Goal: Task Accomplishment & Management: Use online tool/utility

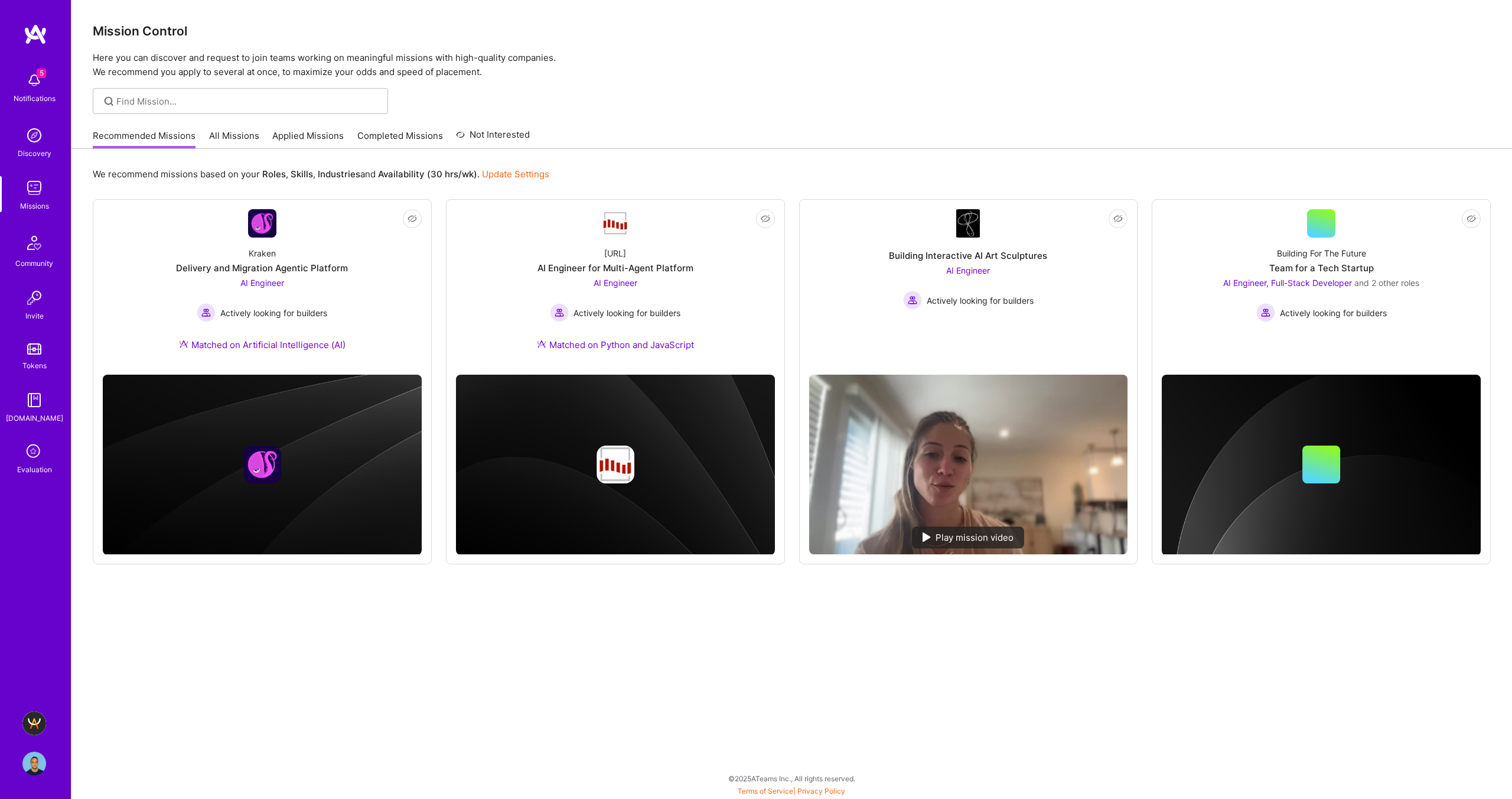
click at [23, 716] on link "[DOMAIN_NAME] - Grow [DOMAIN_NAME]'s Community & Demand" at bounding box center [34, 723] width 30 height 23
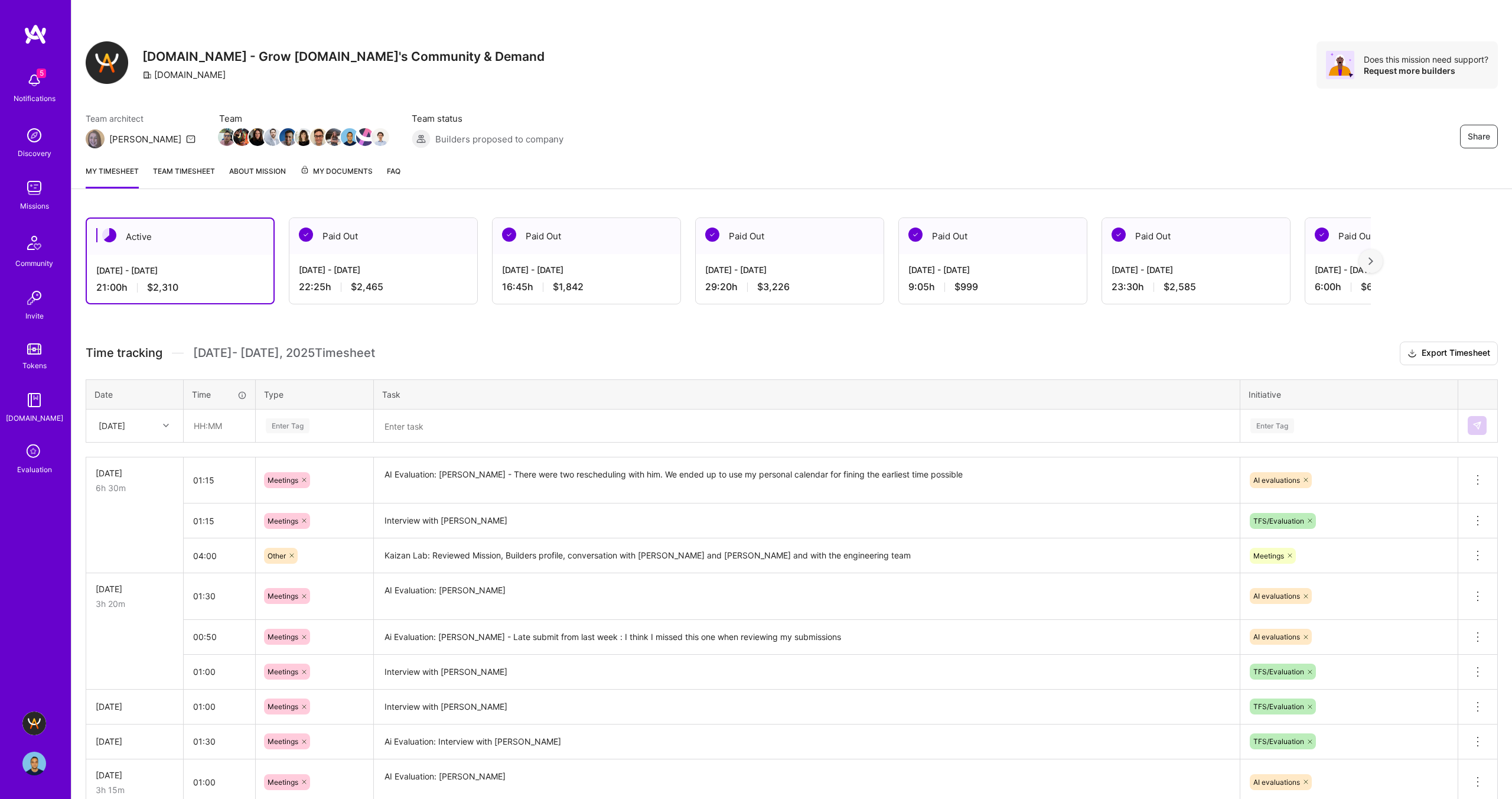
click at [407, 425] on textarea at bounding box center [806, 426] width 864 height 31
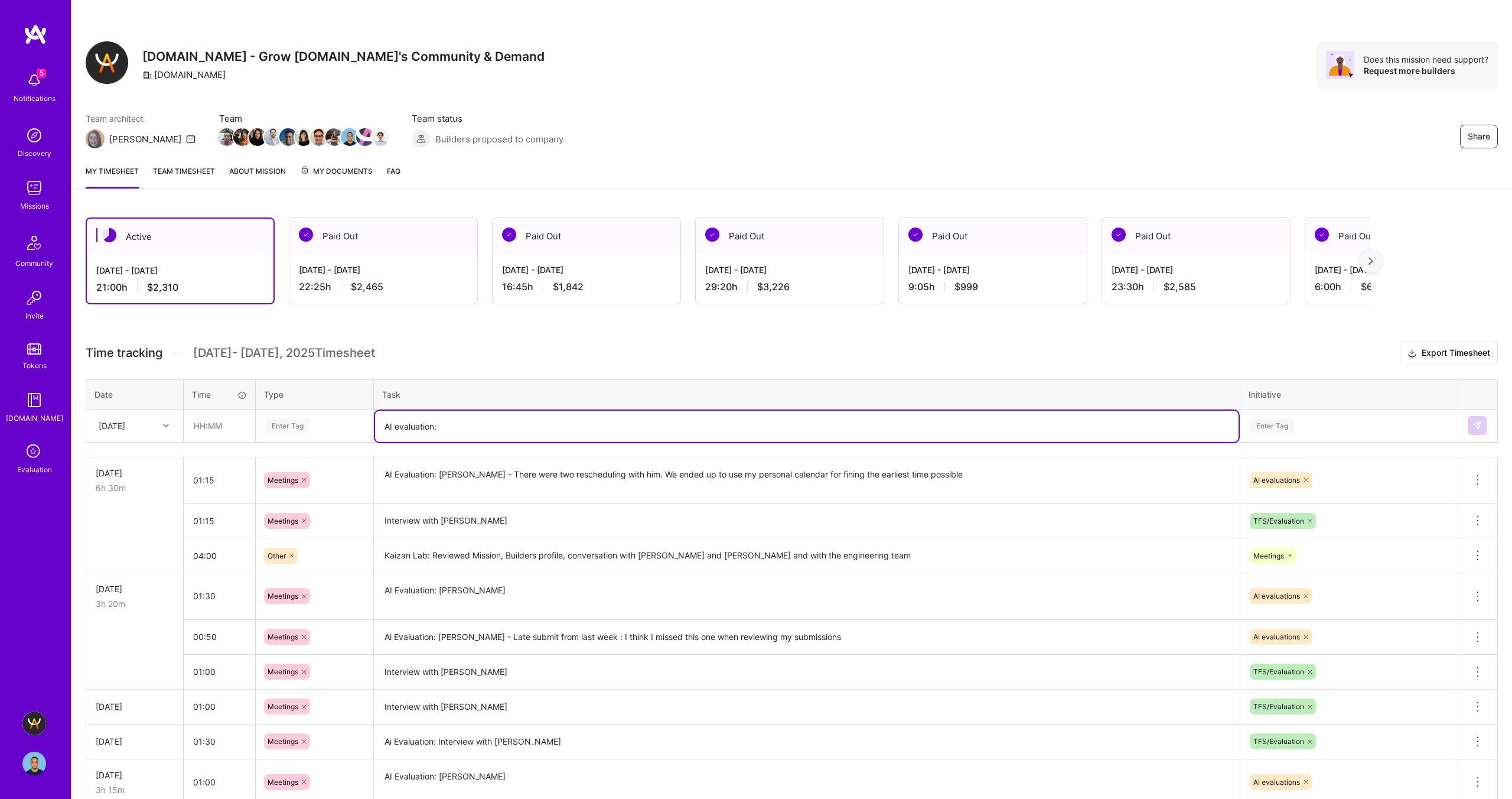
paste textarea "[PERSON_NAME]"
type textarea "AI evaluation: [PERSON_NAME]"
click at [279, 425] on div "Enter Tag" at bounding box center [288, 426] width 44 height 19
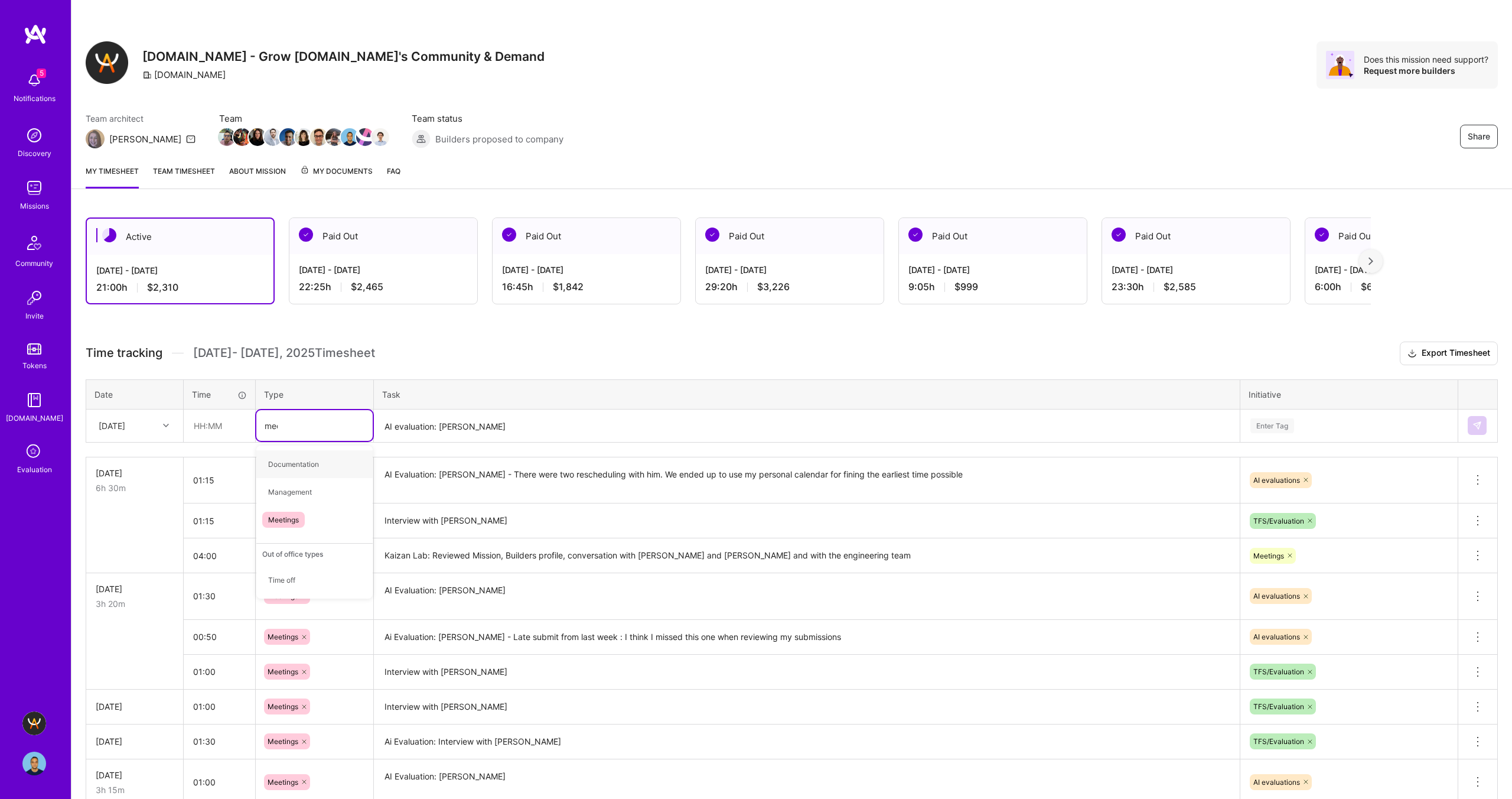
type input "meet"
click at [287, 463] on span "Meetings" at bounding box center [284, 464] width 43 height 16
click at [200, 424] on input "text" at bounding box center [220, 426] width 70 height 32
type input "01:45"
click at [549, 424] on textarea "AI evaluation: [PERSON_NAME]" at bounding box center [806, 427] width 864 height 32
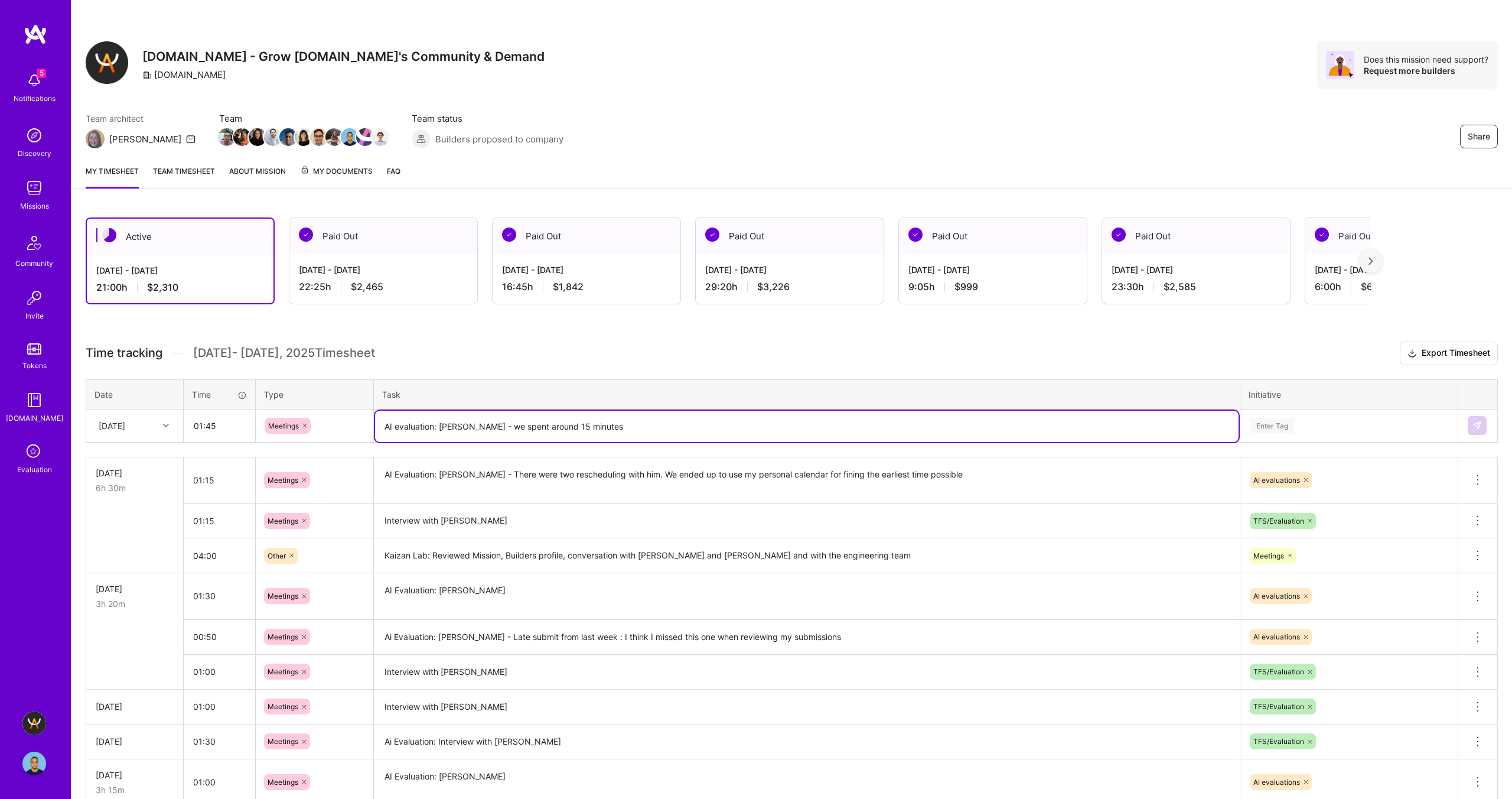
type textarea "AI evaluation: [PERSON_NAME] - we spent around 15 minutes"
click at [225, 425] on input "01:45" at bounding box center [220, 426] width 70 height 32
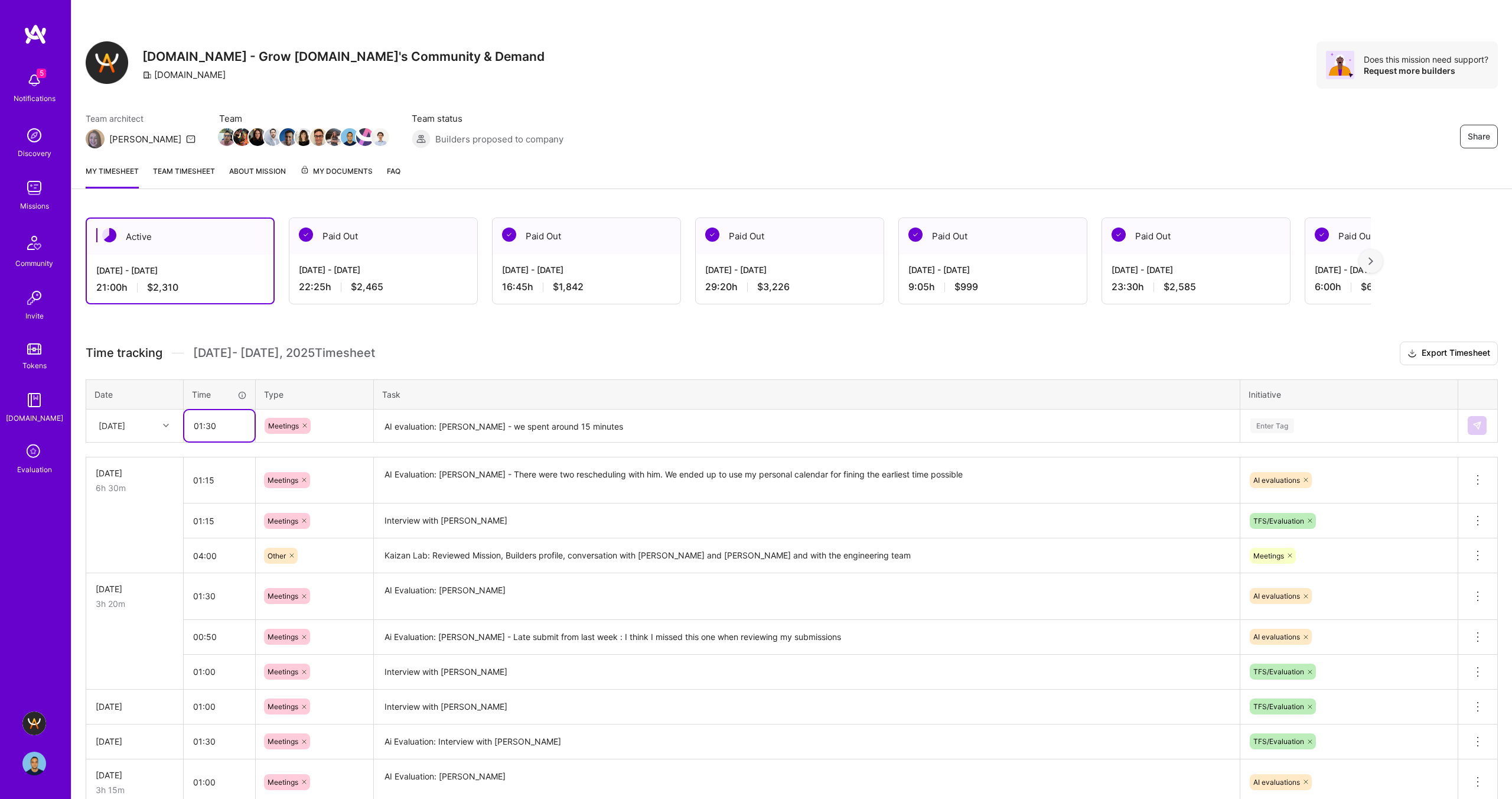
type input "01:30"
click at [644, 422] on textarea "AI evaluation: [PERSON_NAME] - we spent around 15 minutes" at bounding box center [806, 427] width 864 height 32
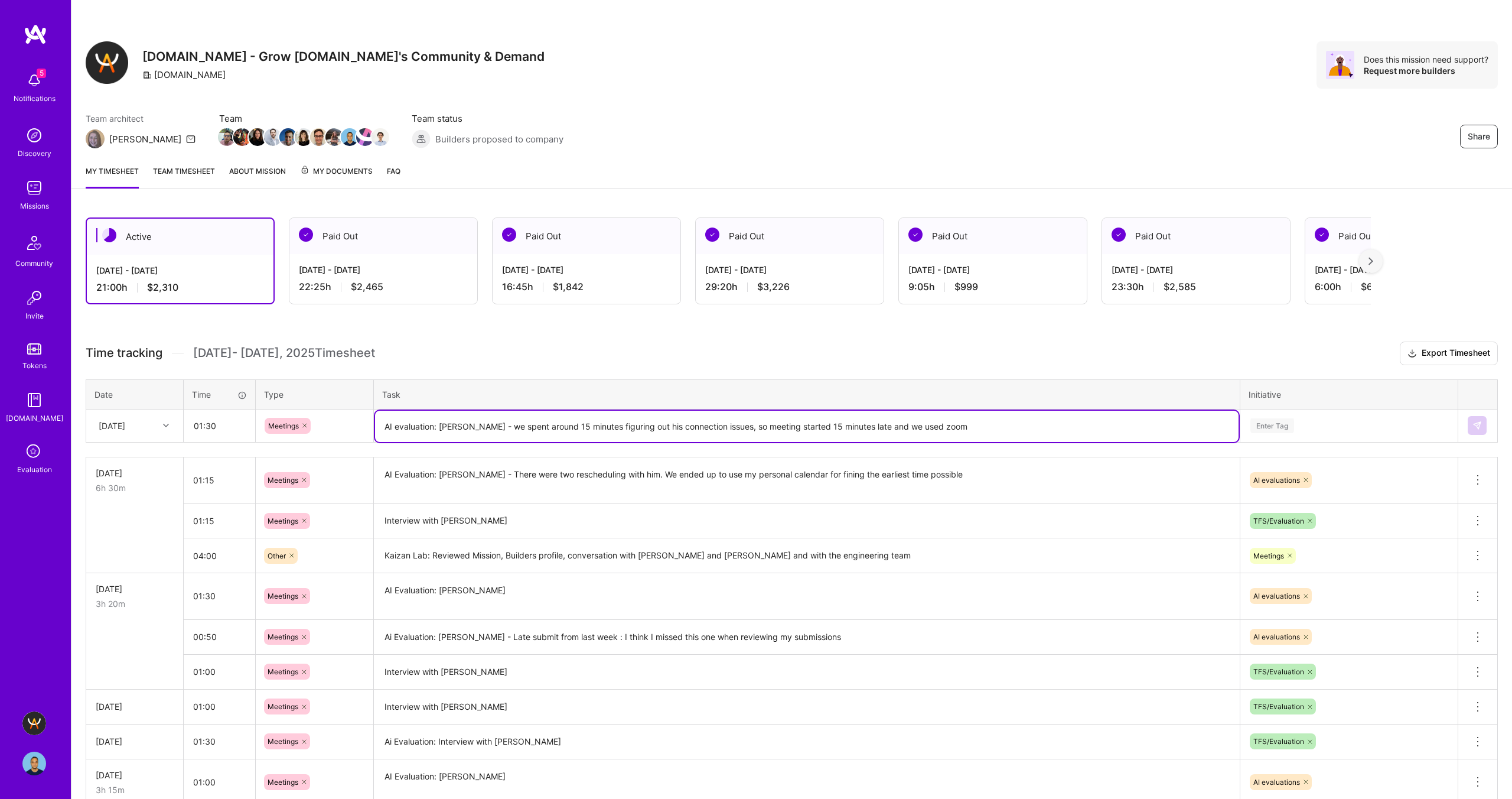
type textarea "AI evaluation: [PERSON_NAME] - we spent around 15 minutes figuring out his conn…"
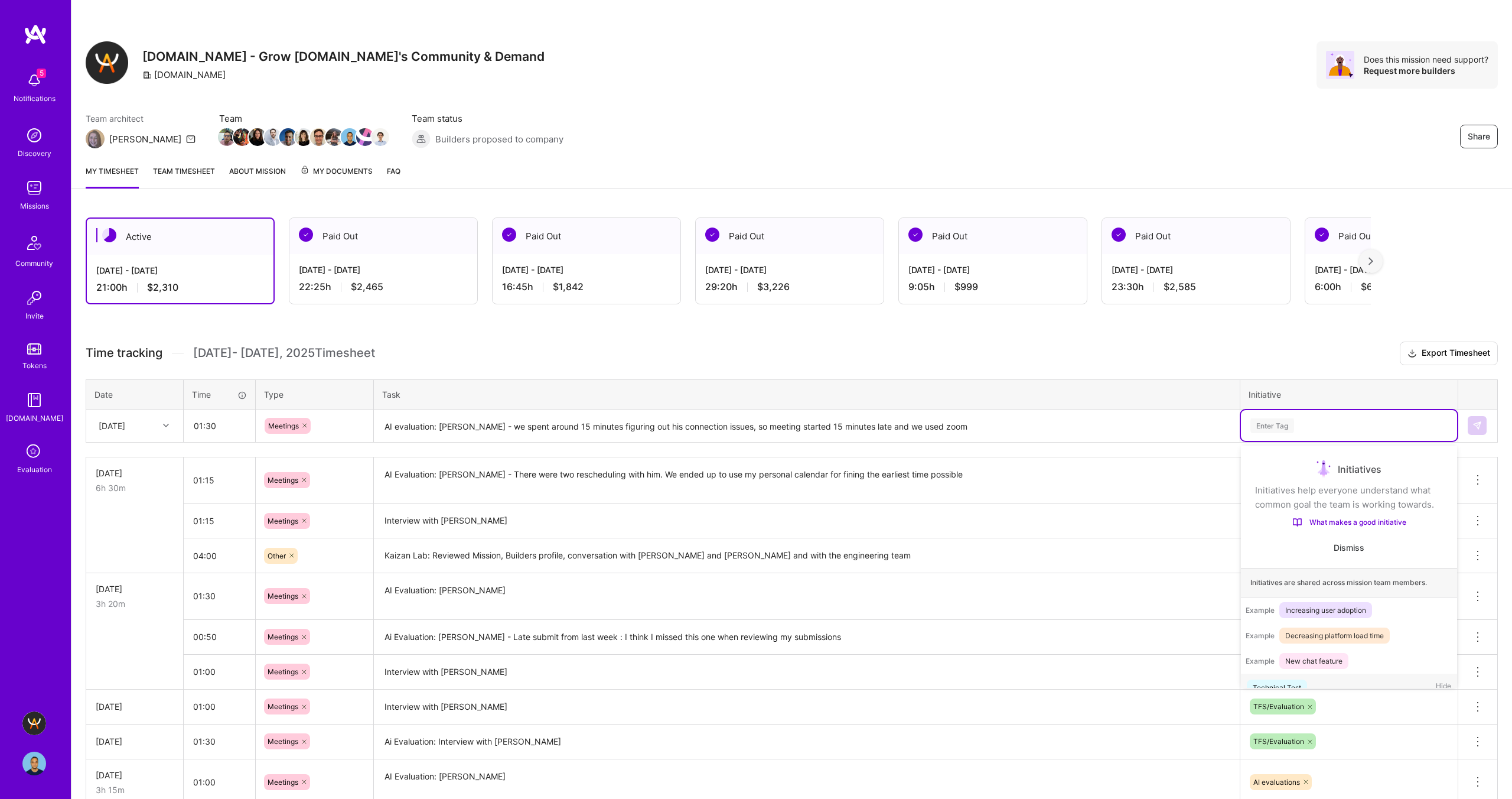
click at [1267, 423] on div "Enter Tag" at bounding box center [1272, 426] width 44 height 19
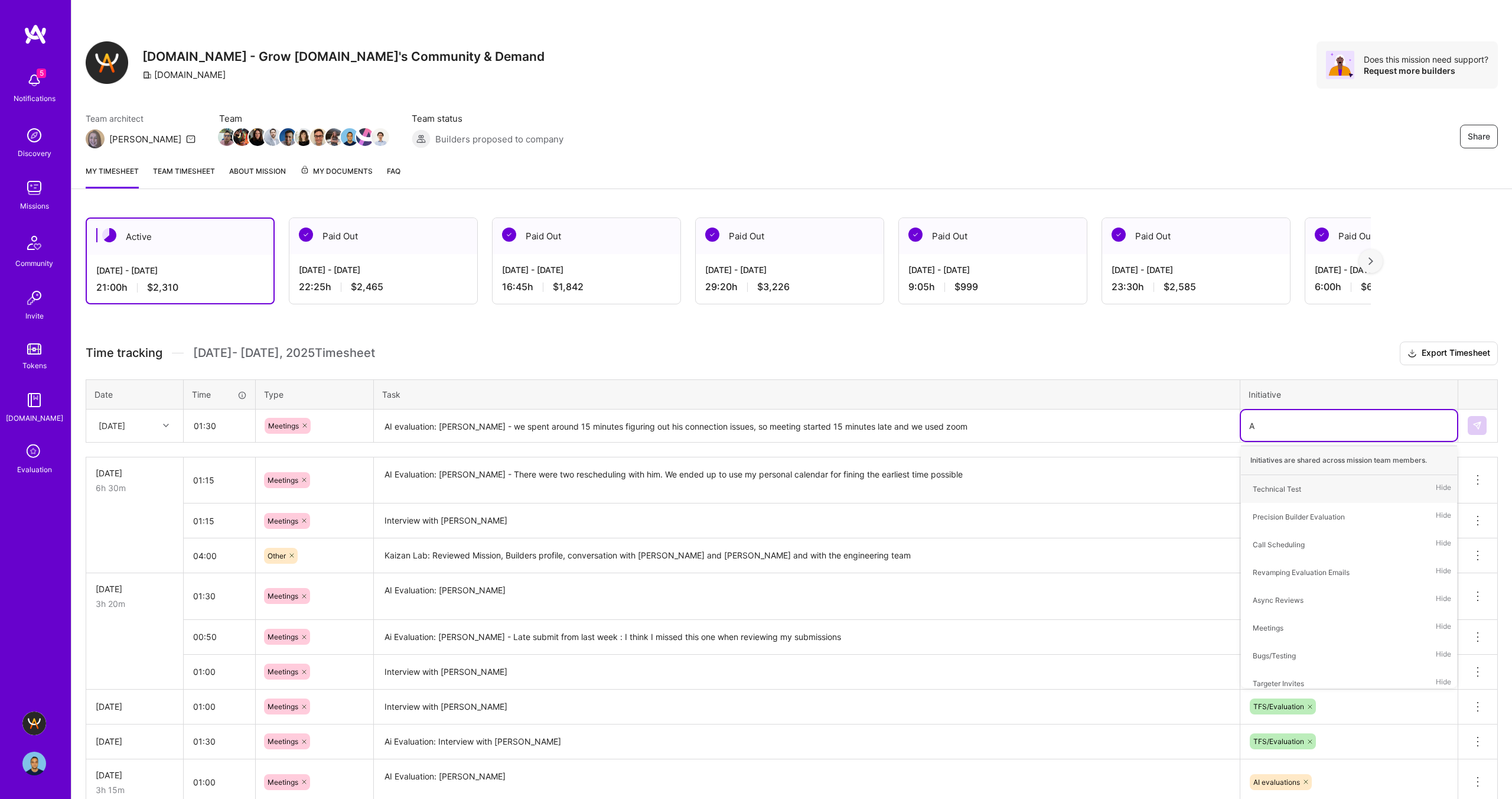
type input "AI"
click at [1315, 574] on div "AI evaluations Hide" at bounding box center [1349, 573] width 216 height 28
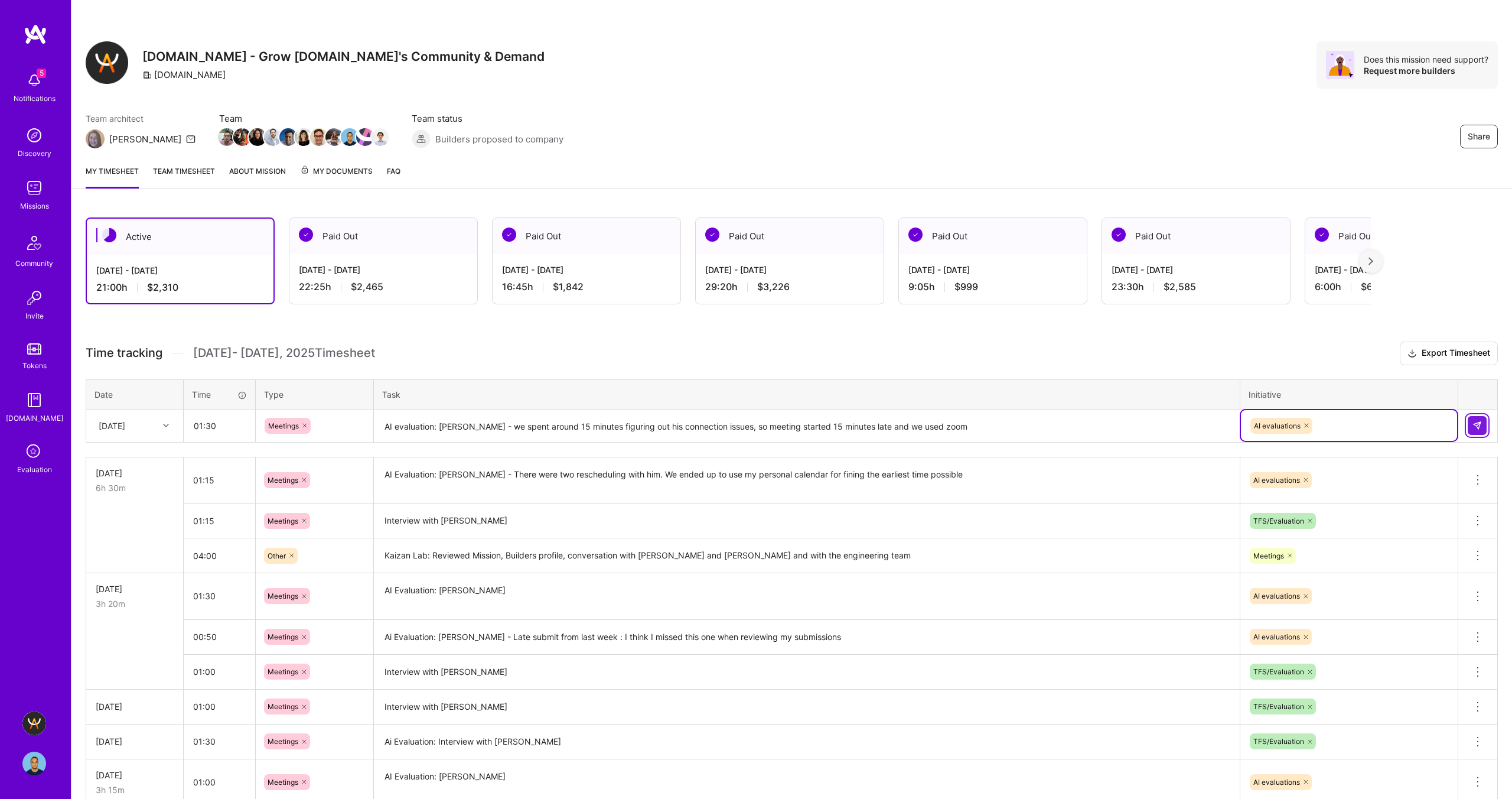
click at [1480, 427] on img at bounding box center [1478, 425] width 9 height 9
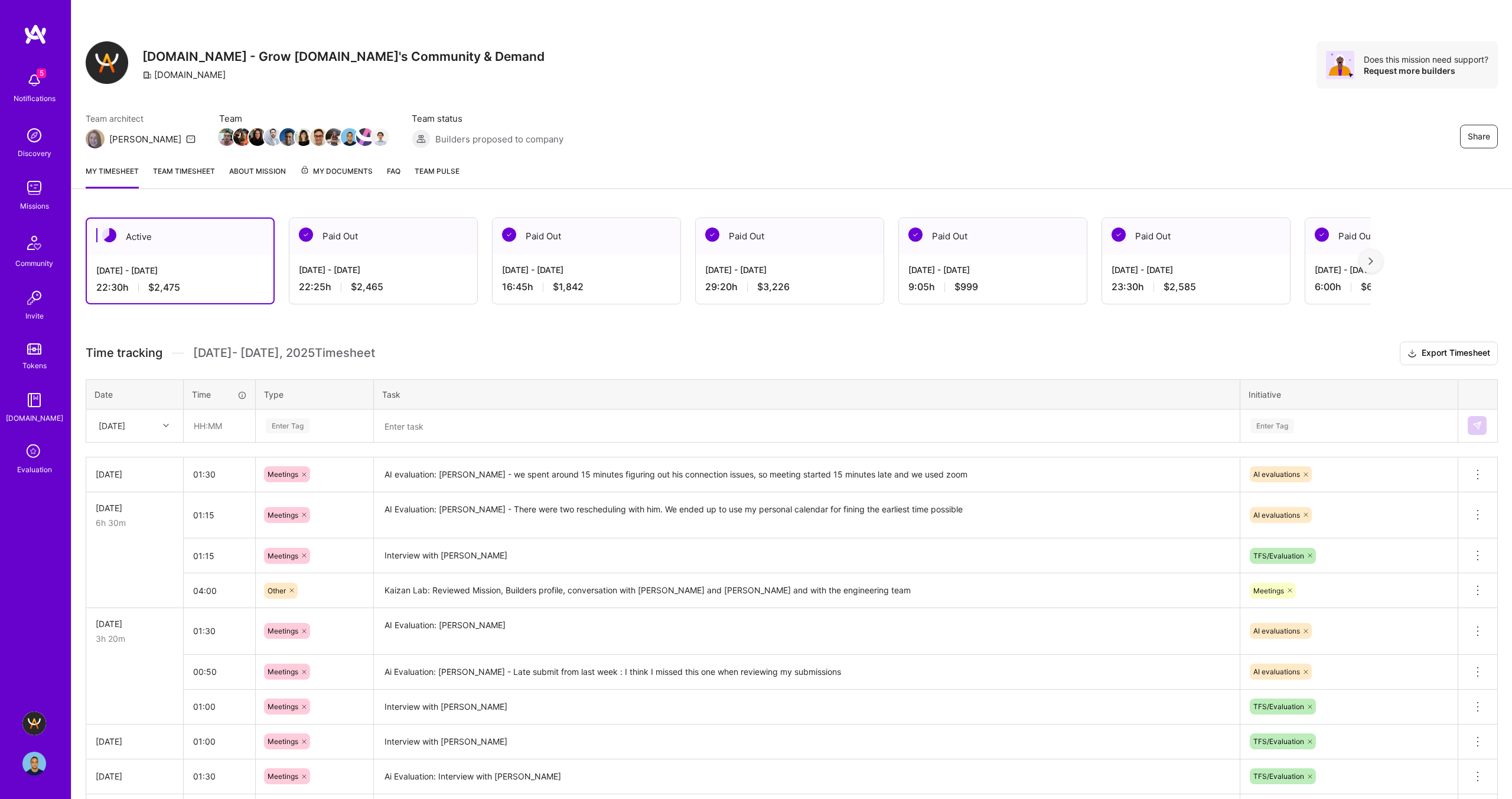
click at [584, 357] on h3 "Time tracking [DATE] - [DATE] Timesheet Export Timesheet" at bounding box center [791, 353] width 1413 height 23
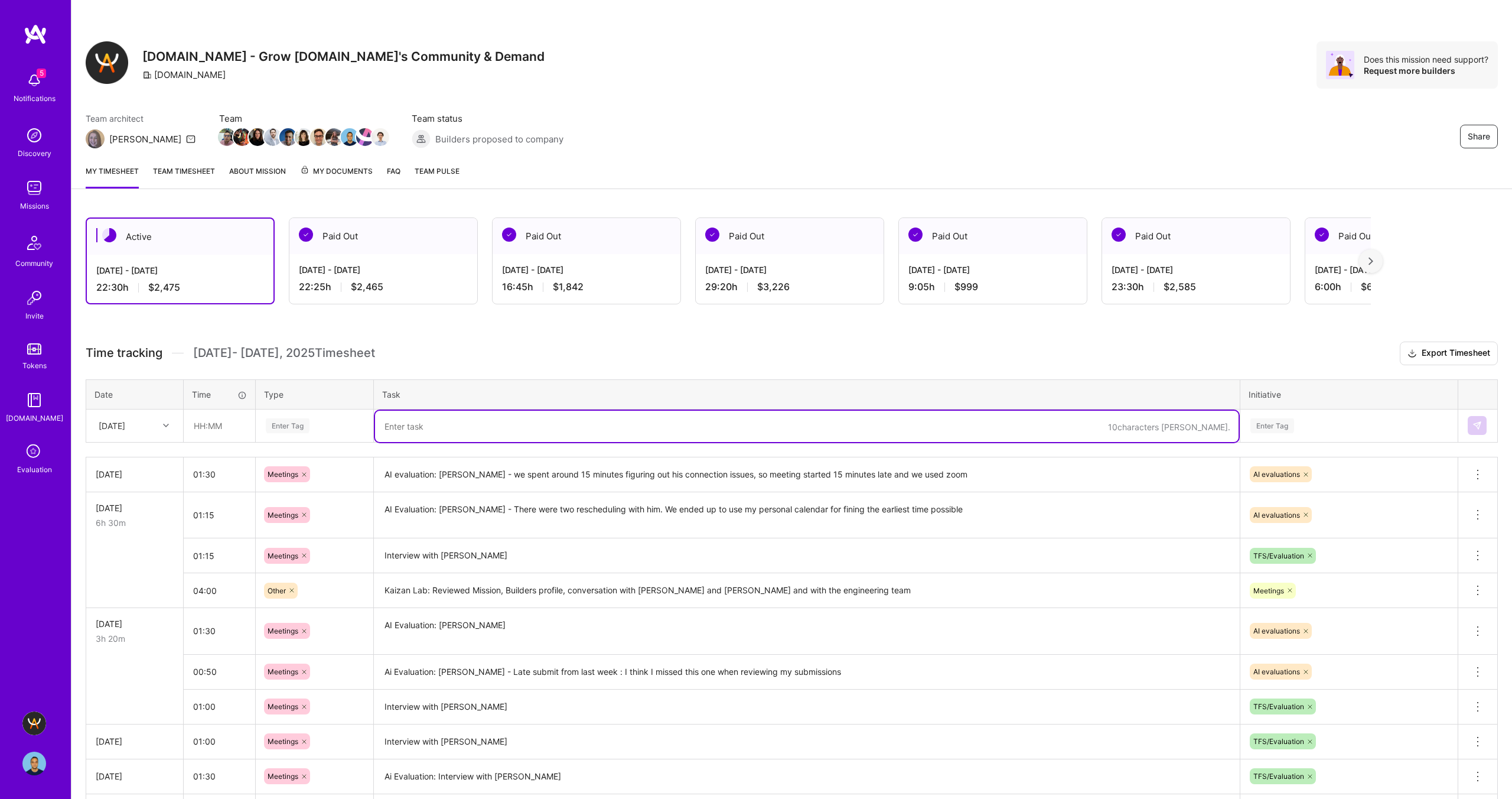
click at [422, 428] on textarea at bounding box center [806, 427] width 864 height 32
paste textarea "[PERSON_NAME]"
type textarea "Interview with [PERSON_NAME]"
click at [280, 425] on div "Enter Tag" at bounding box center [288, 426] width 44 height 19
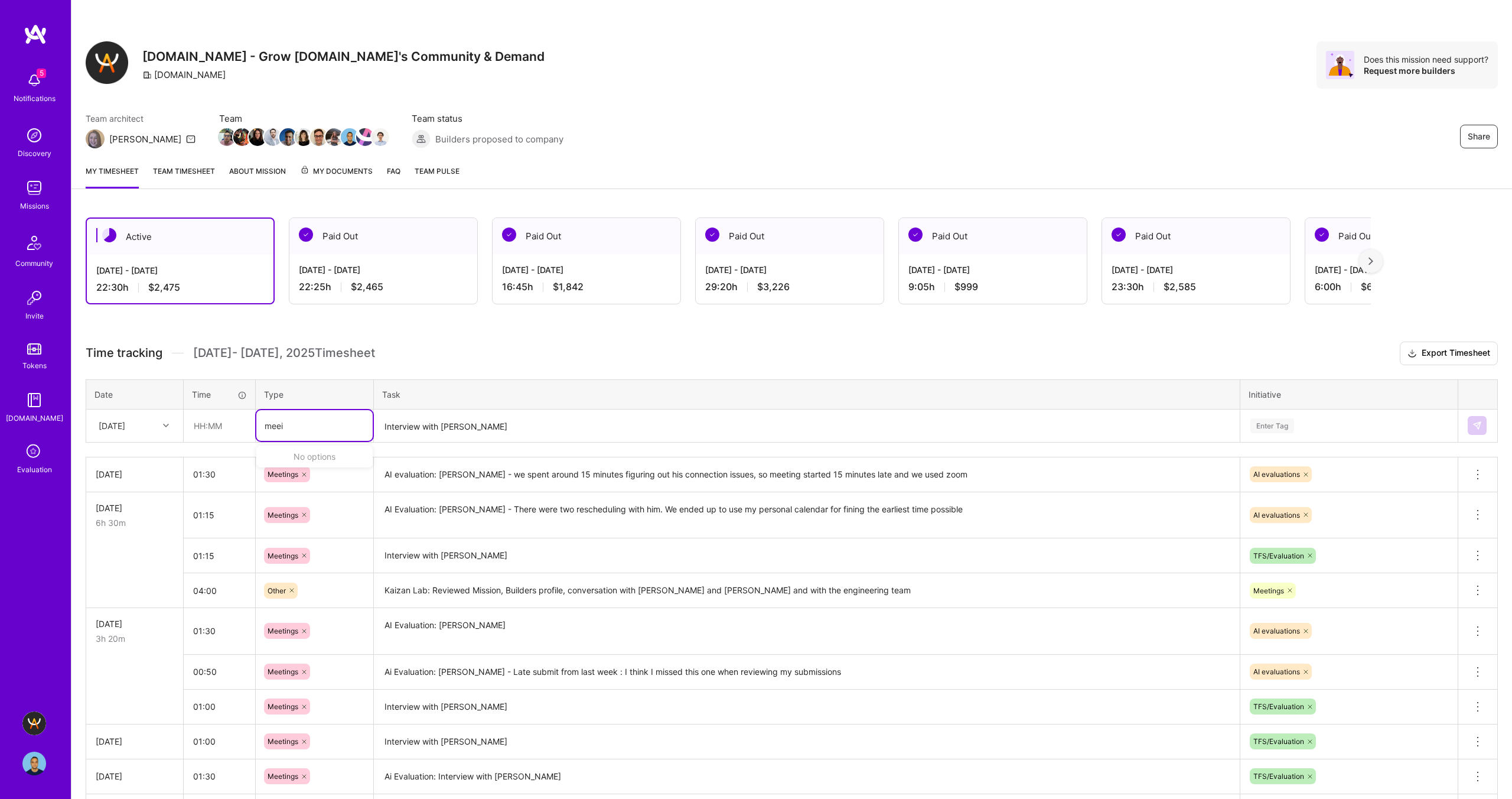
type input "mee"
click at [290, 463] on span "Meetings" at bounding box center [284, 464] width 43 height 16
click at [195, 424] on input "text" at bounding box center [220, 426] width 70 height 32
type input "01:00"
click at [737, 350] on h3 "Time tracking [DATE] - [DATE] Timesheet Export Timesheet" at bounding box center [791, 353] width 1413 height 23
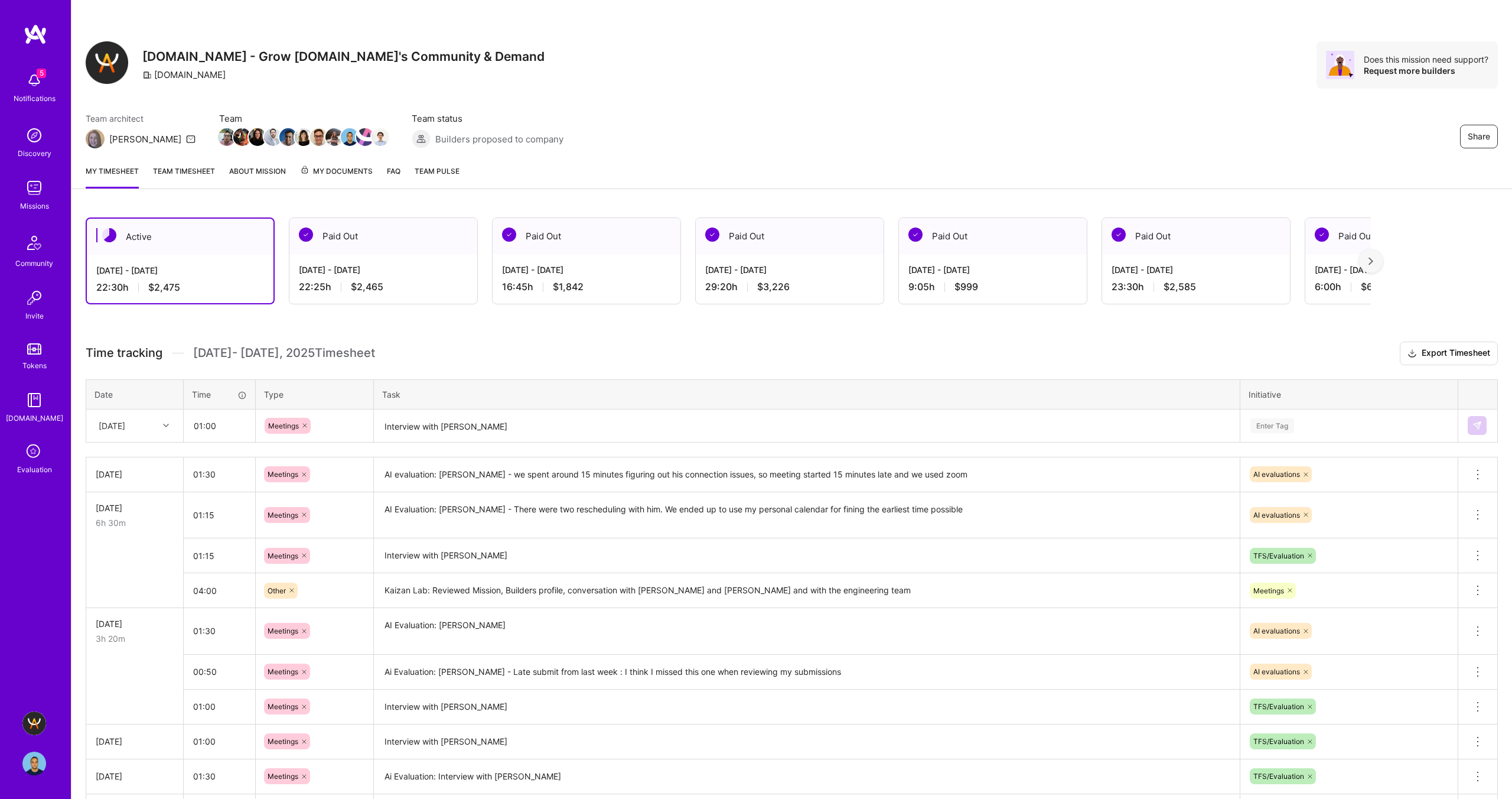
click at [1277, 425] on div "Enter Tag" at bounding box center [1272, 426] width 44 height 19
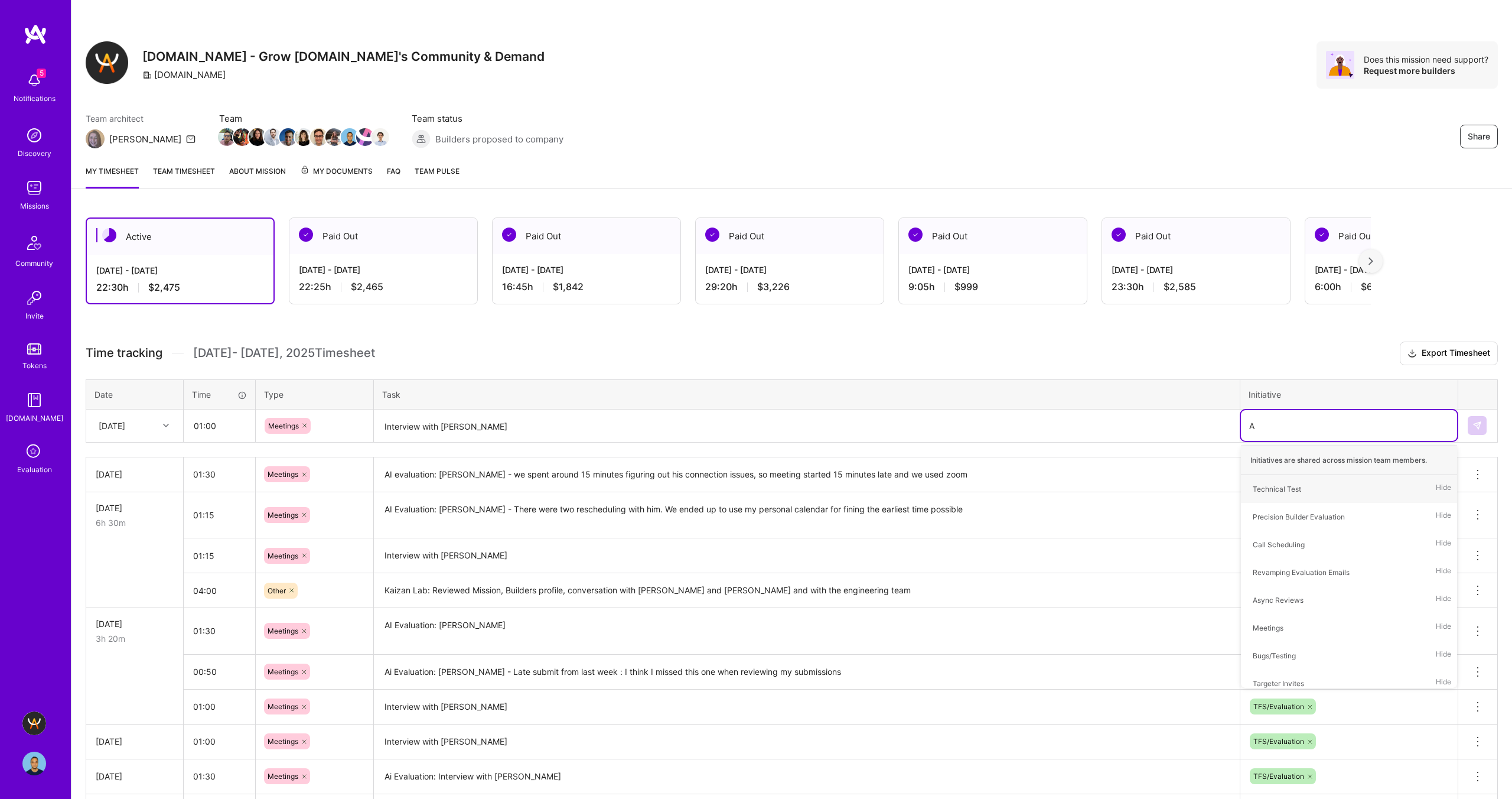
type input "AI"
click at [1307, 572] on div "AI evaluations Hide" at bounding box center [1349, 573] width 216 height 28
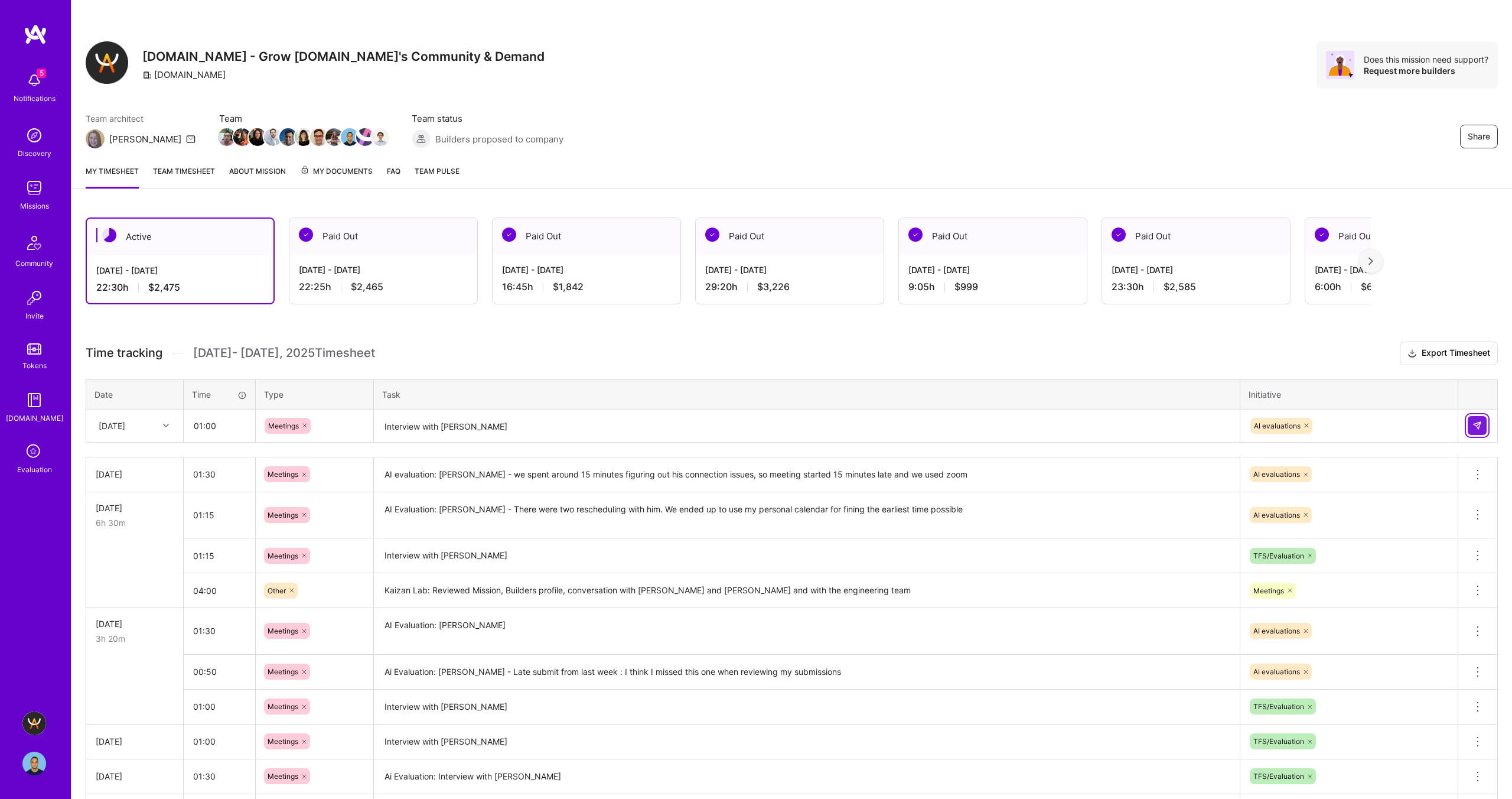
click at [1480, 425] on img at bounding box center [1478, 425] width 9 height 9
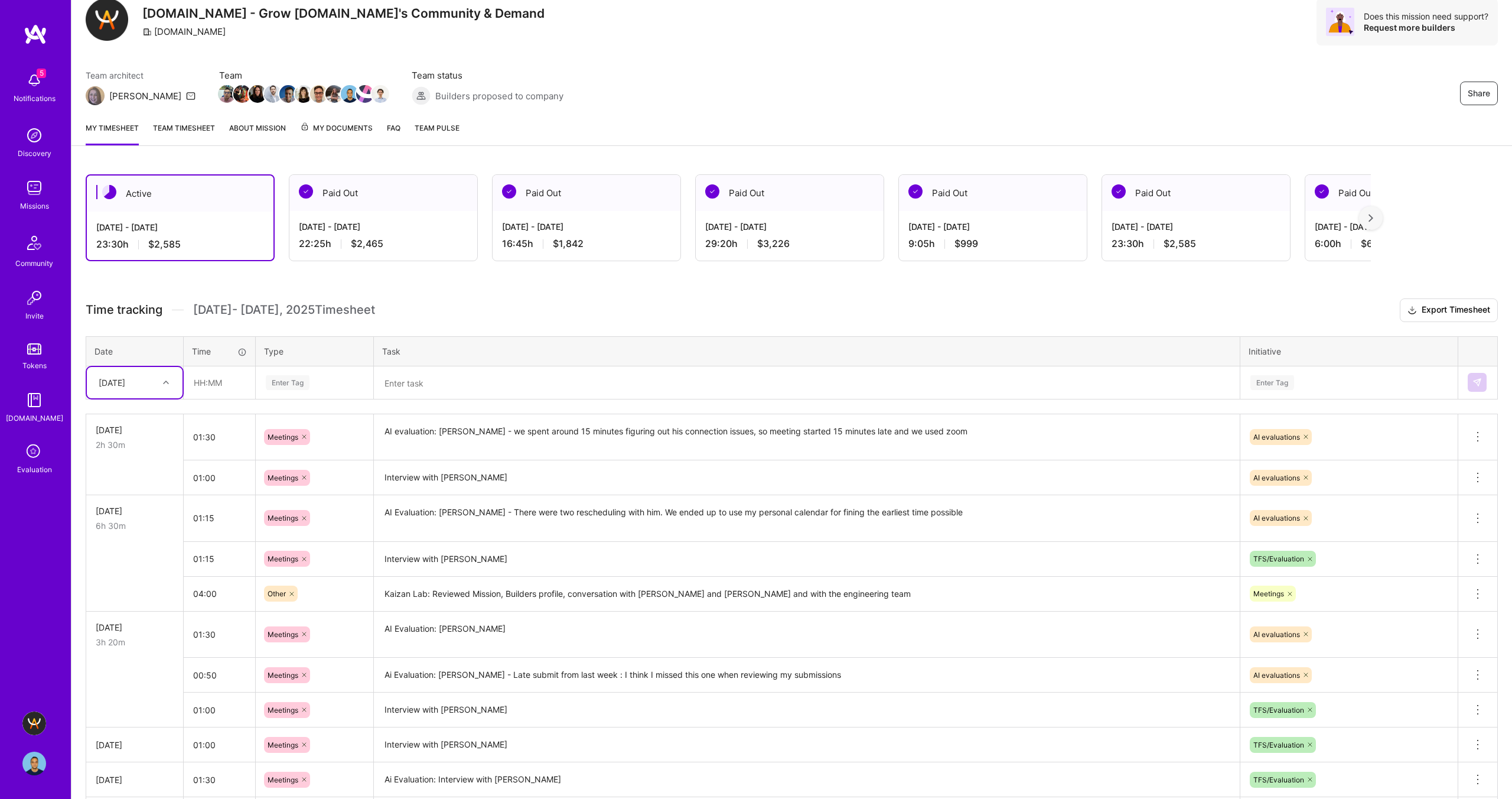
scroll to position [445, 0]
